Goal: Check status: Check status

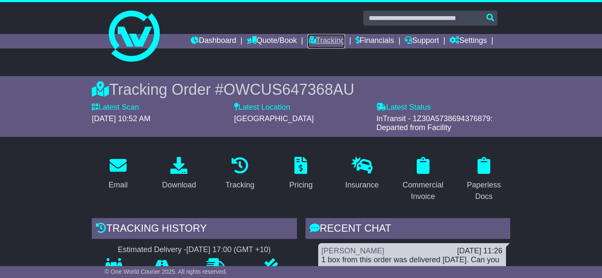
click at [323, 42] on link "Tracking" at bounding box center [326, 41] width 37 height 14
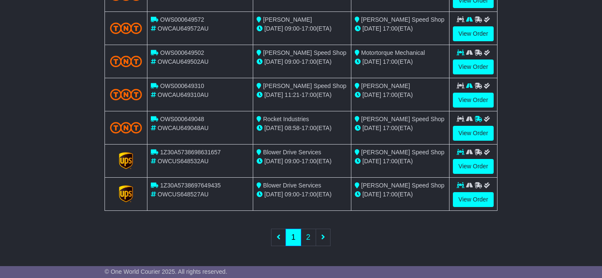
scroll to position [400, 0]
click at [311, 237] on link "2" at bounding box center [308, 237] width 15 height 17
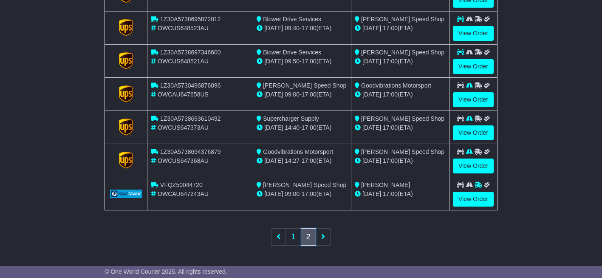
scroll to position [367, 0]
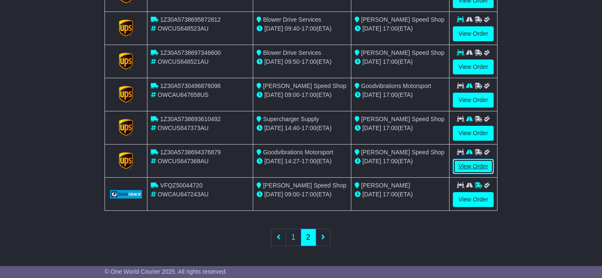
click at [464, 166] on link "View Order" at bounding box center [473, 166] width 41 height 15
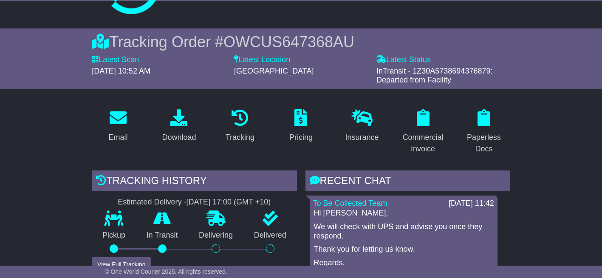
scroll to position [42, 0]
